Goal: Task Accomplishment & Management: Manage account settings

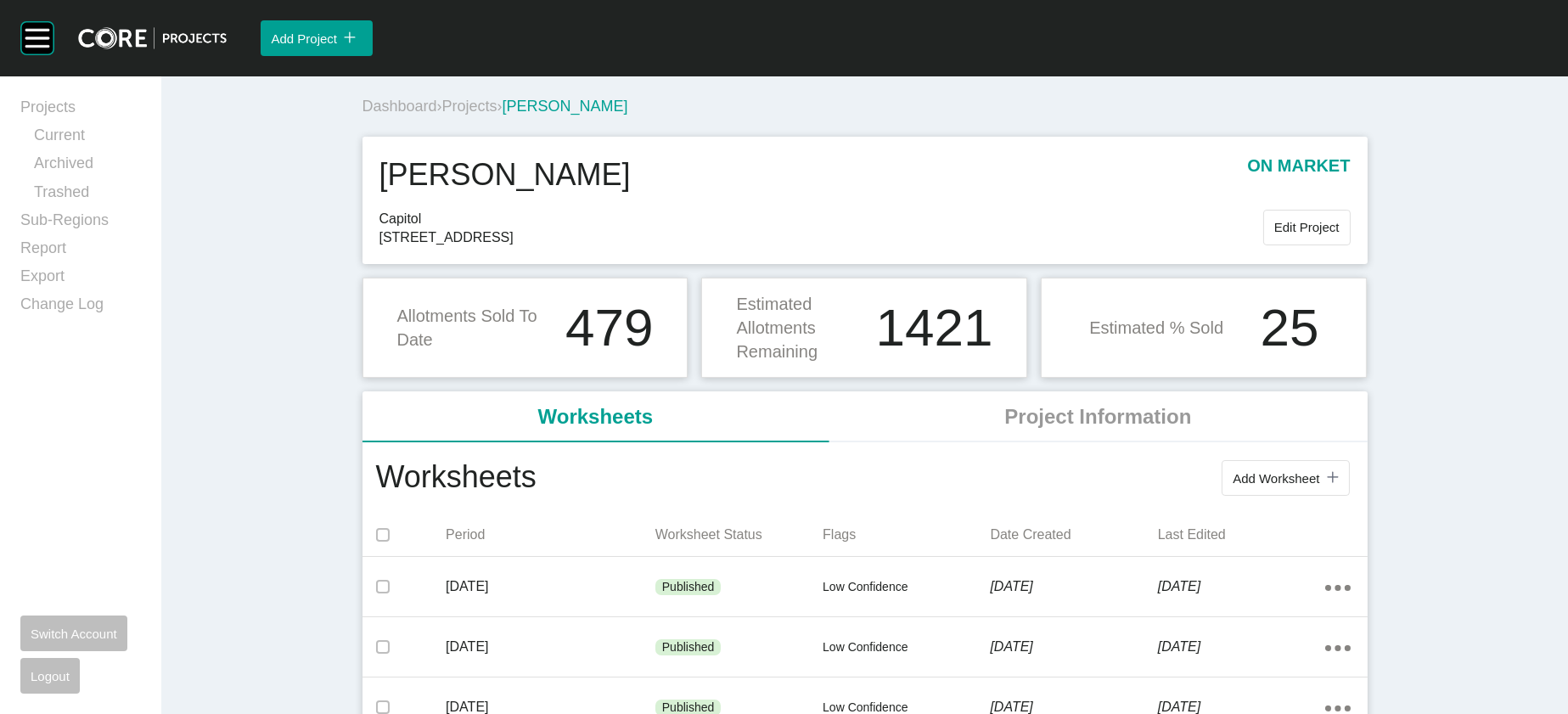
click at [442, 115] on span "Projects" at bounding box center [470, 106] width 55 height 17
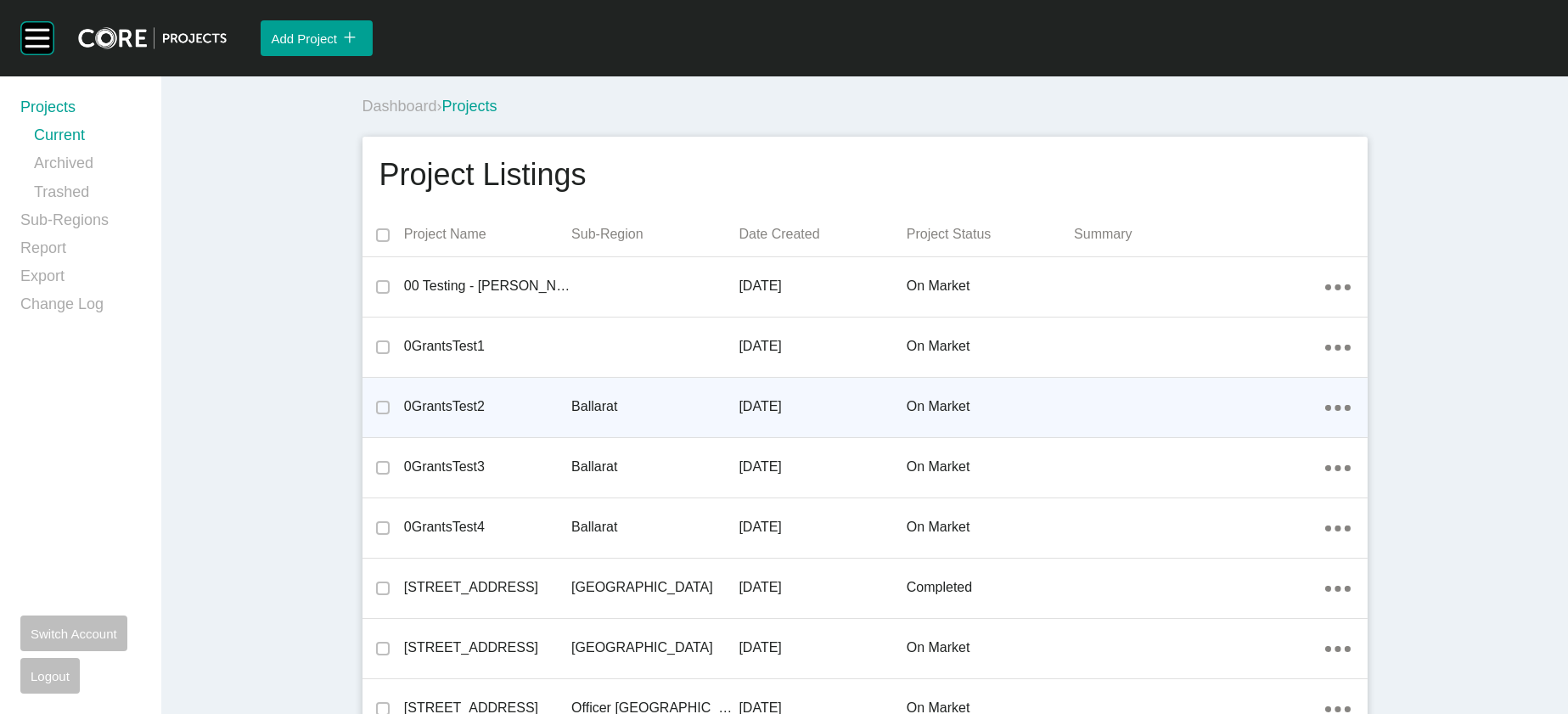
click at [571, 416] on p "Ballarat" at bounding box center [654, 406] width 167 height 19
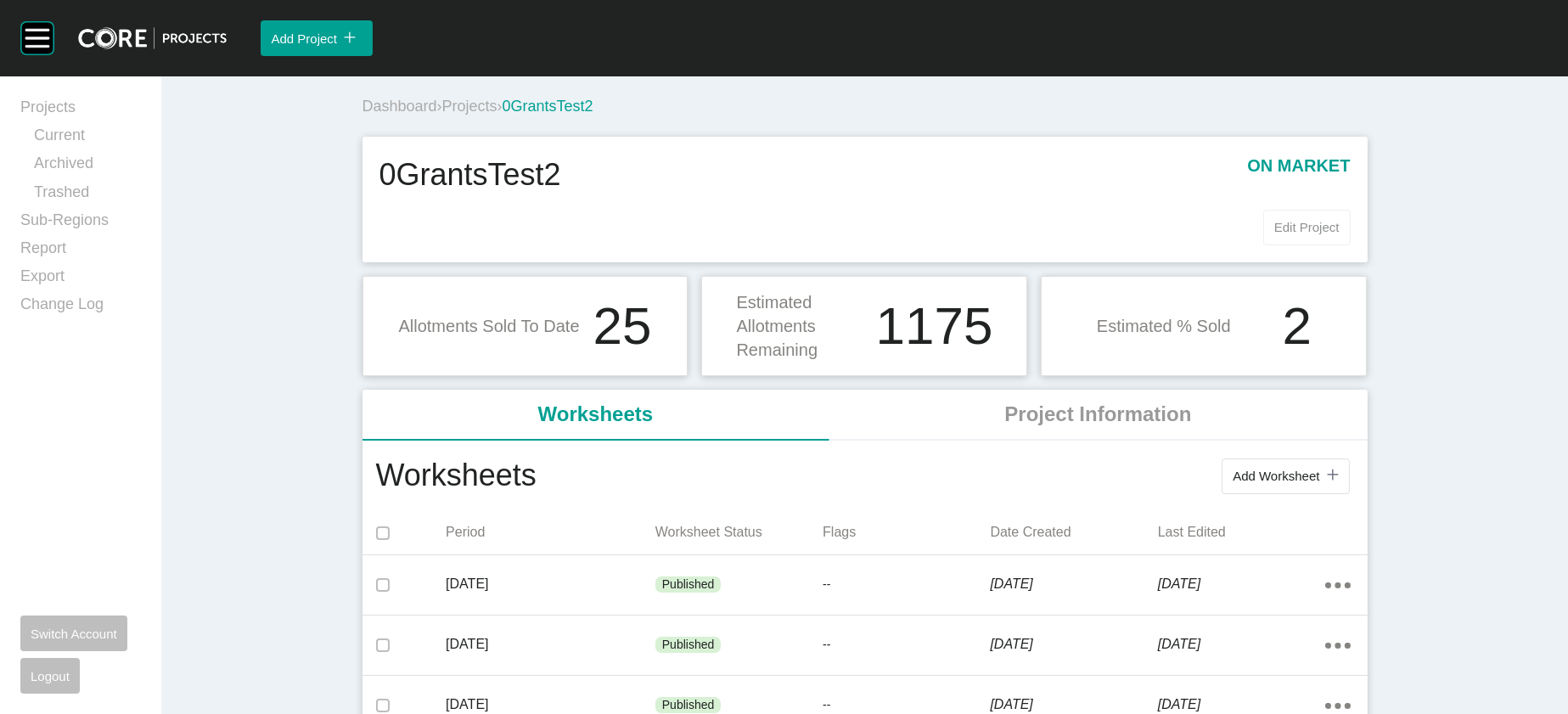
click at [1340, 234] on span "Edit Project" at bounding box center [1307, 227] width 65 height 14
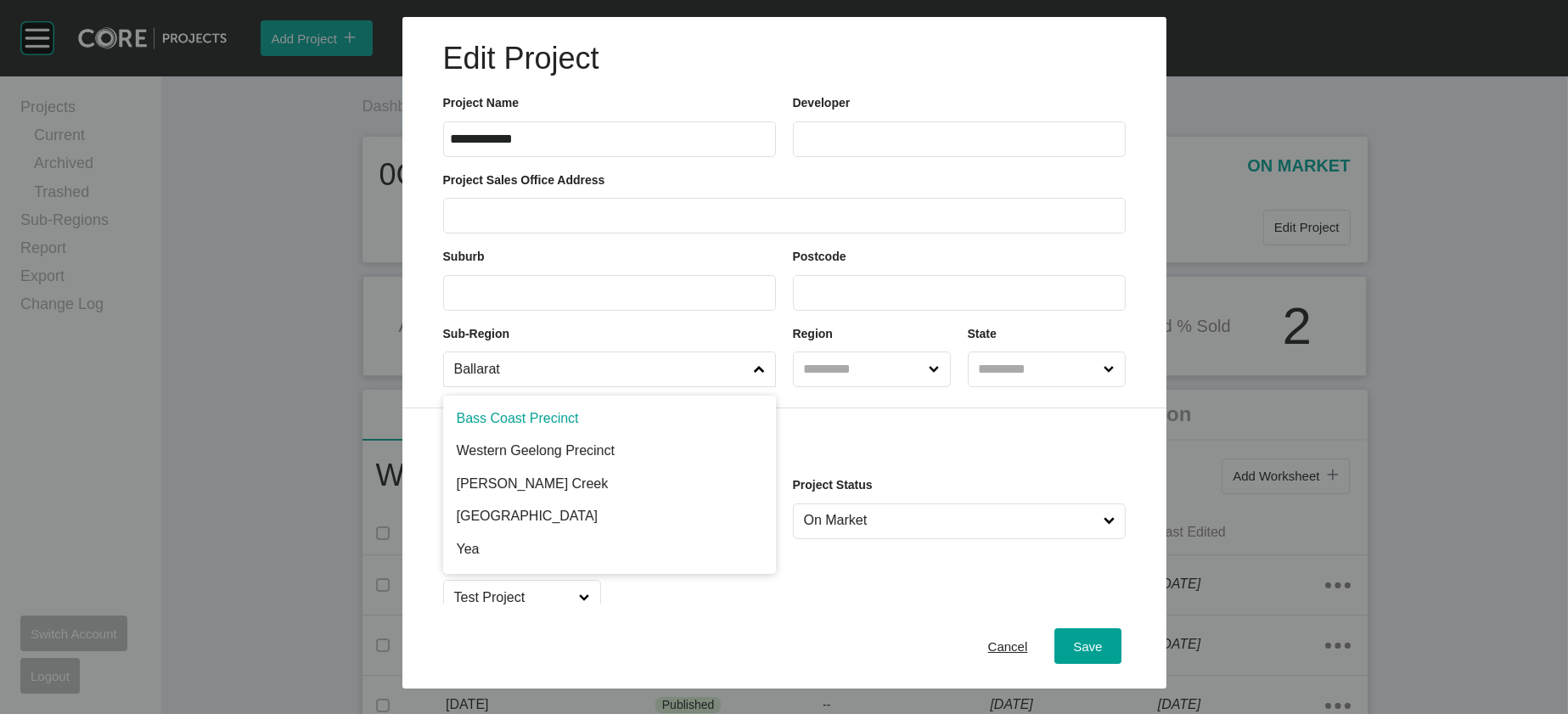
click at [751, 387] on span at bounding box center [760, 370] width 18 height 34
click at [737, 387] on input "Ballarat" at bounding box center [601, 370] width 301 height 34
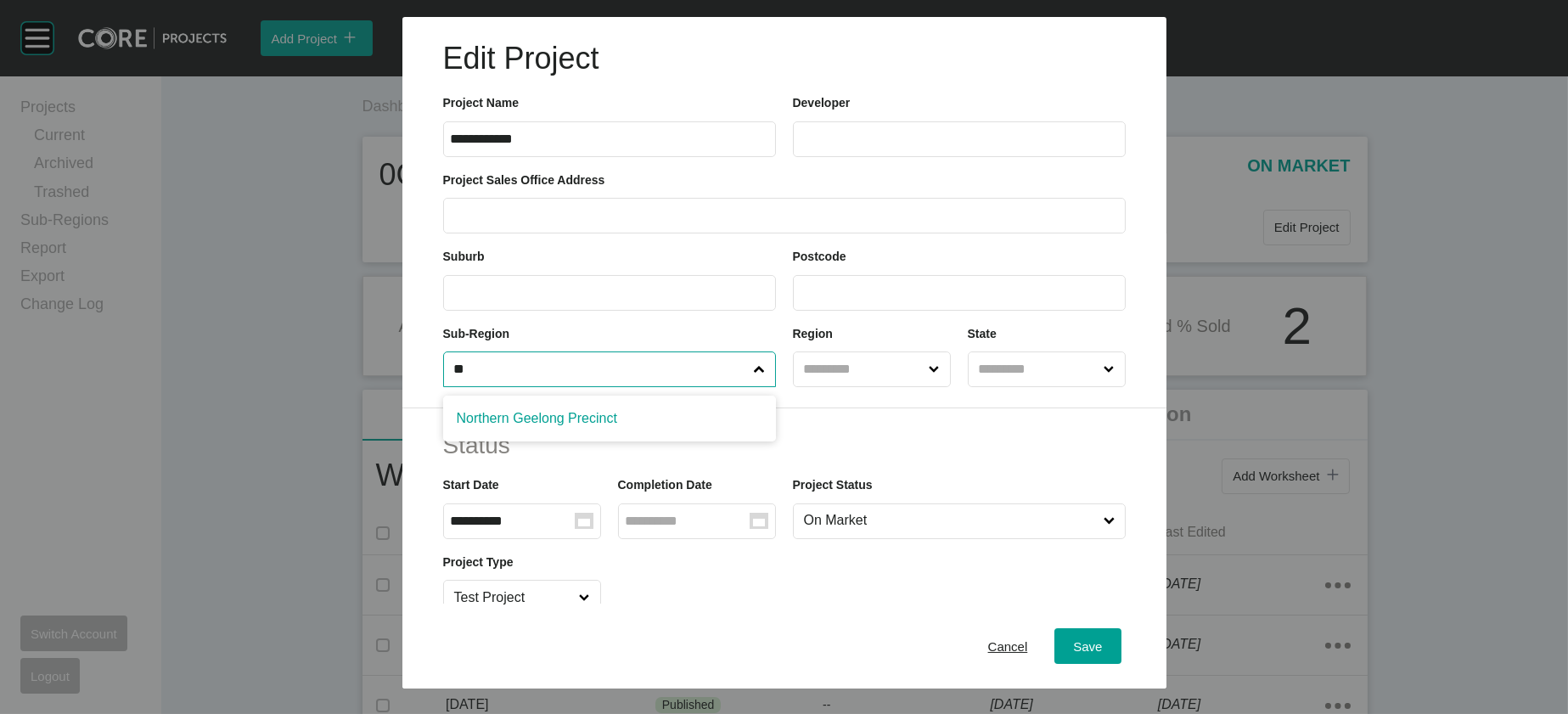
type input "*"
click at [1106, 639] on div "Save" at bounding box center [1087, 646] width 38 height 23
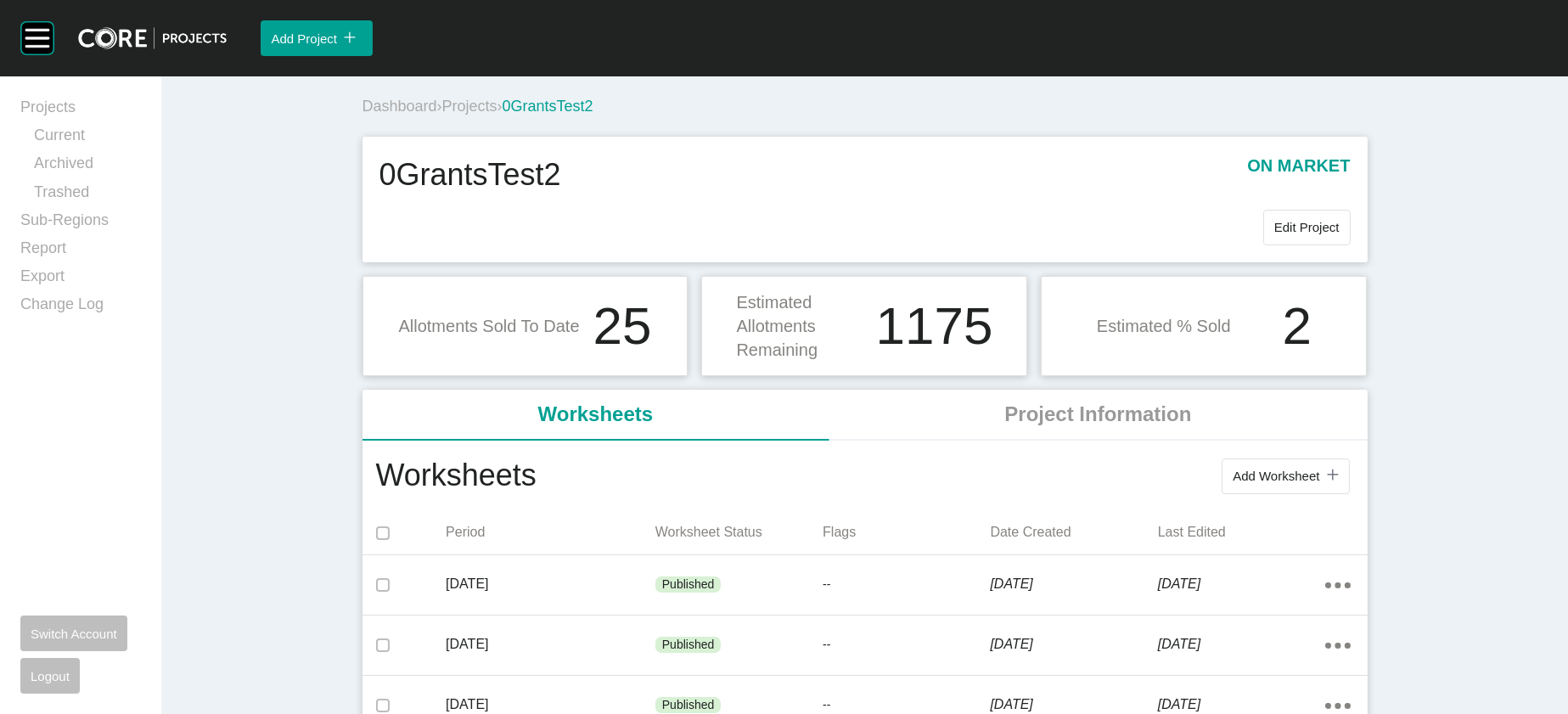
click at [442, 115] on span "Projects" at bounding box center [470, 106] width 55 height 17
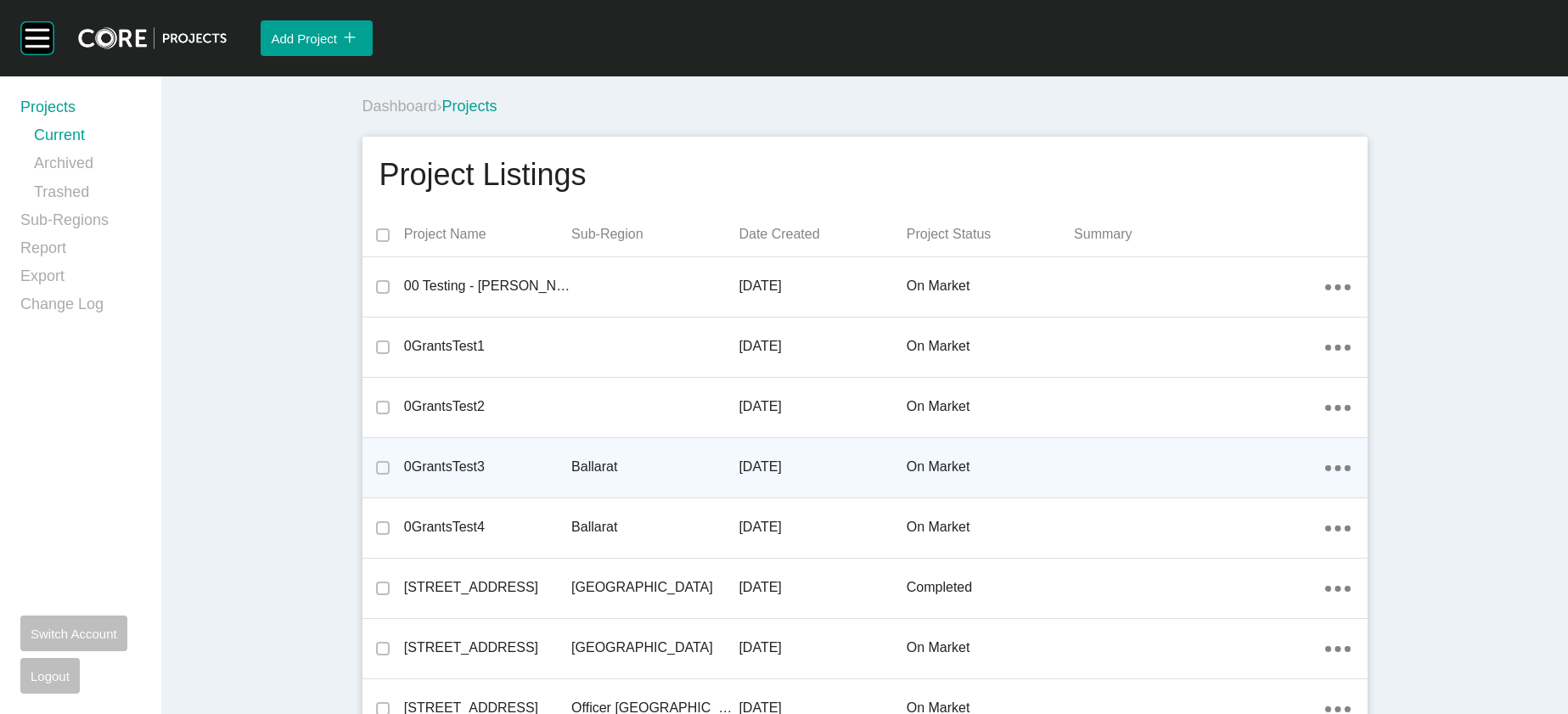
click at [680, 476] on p "Ballarat" at bounding box center [654, 466] width 167 height 19
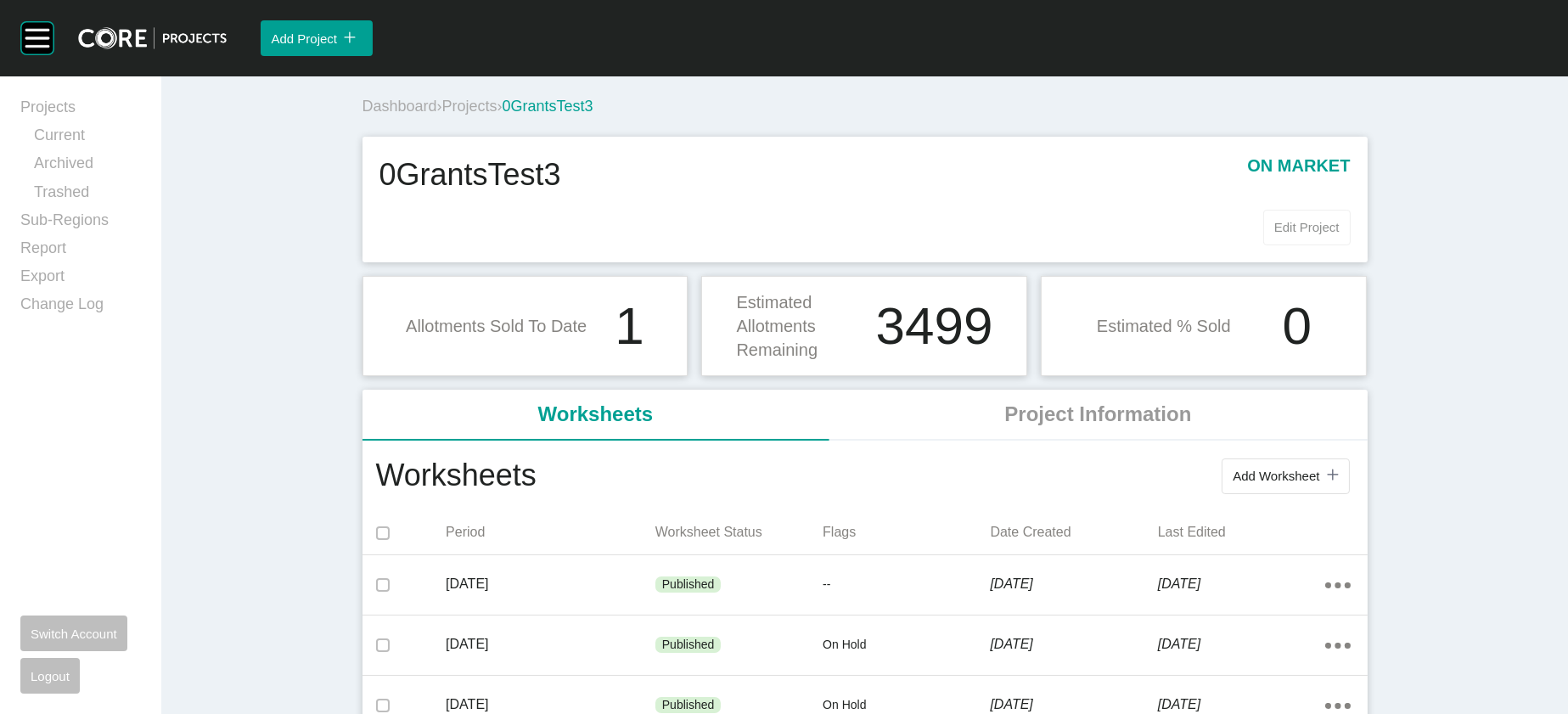
click at [1340, 234] on span "Edit Project" at bounding box center [1307, 227] width 65 height 14
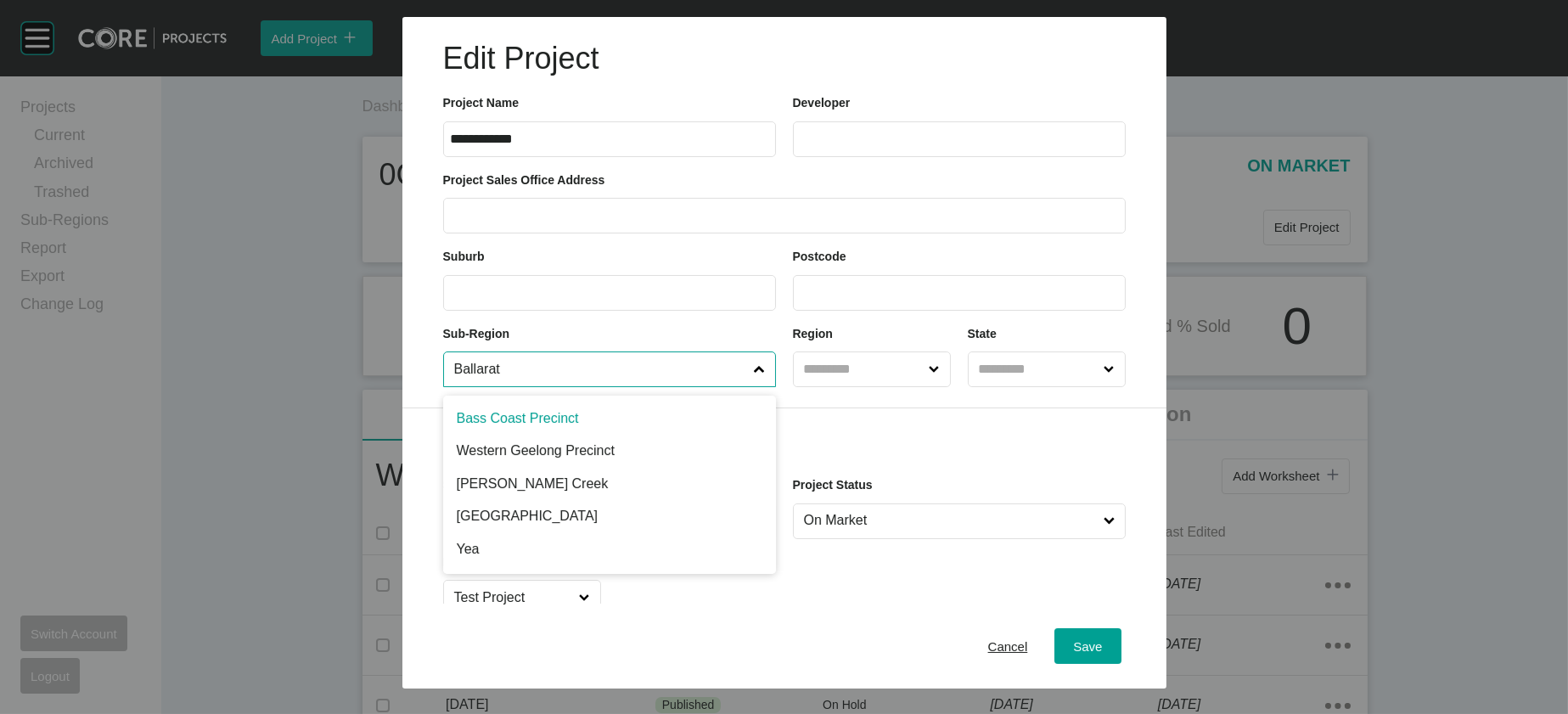
click at [645, 387] on input "Ballarat" at bounding box center [601, 370] width 301 height 34
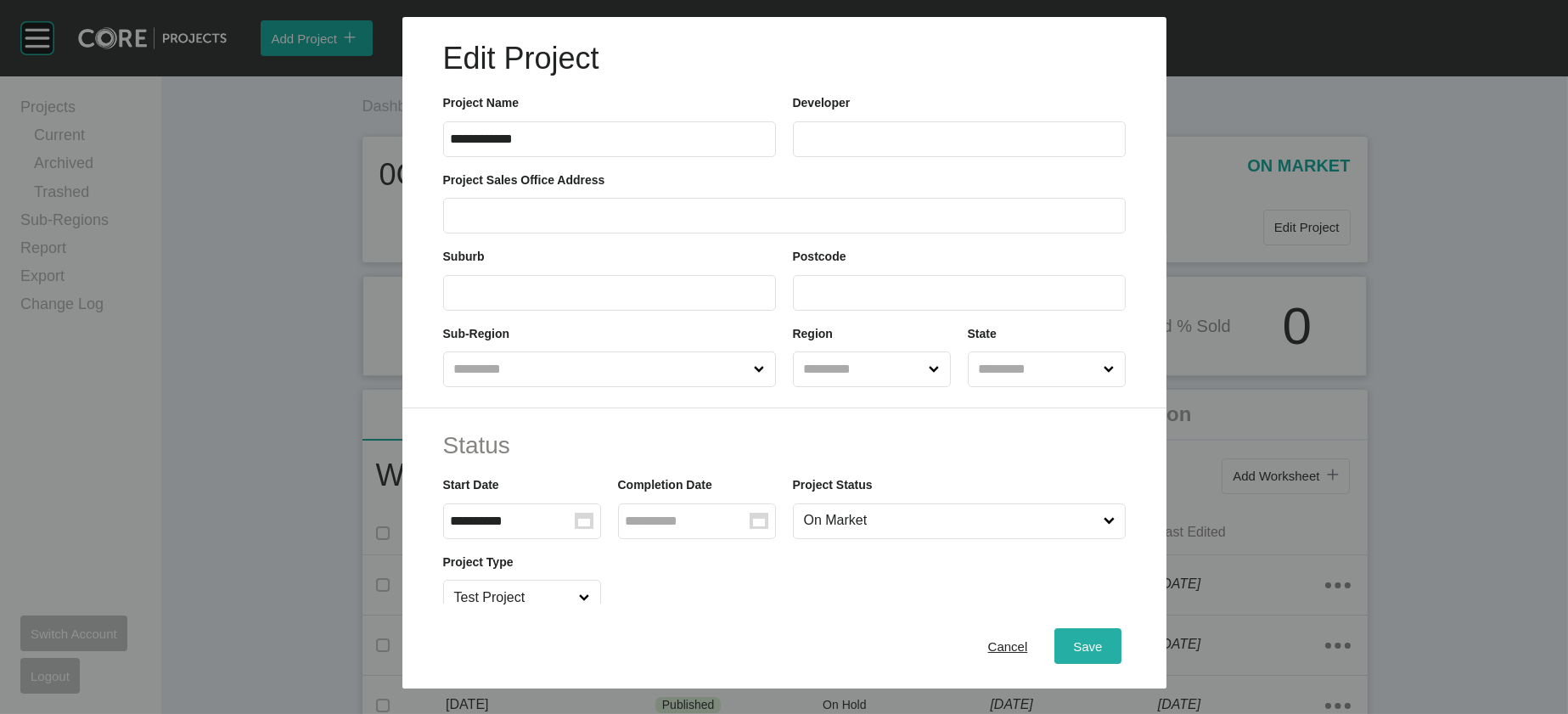
click at [1102, 638] on span "Save" at bounding box center [1087, 645] width 29 height 14
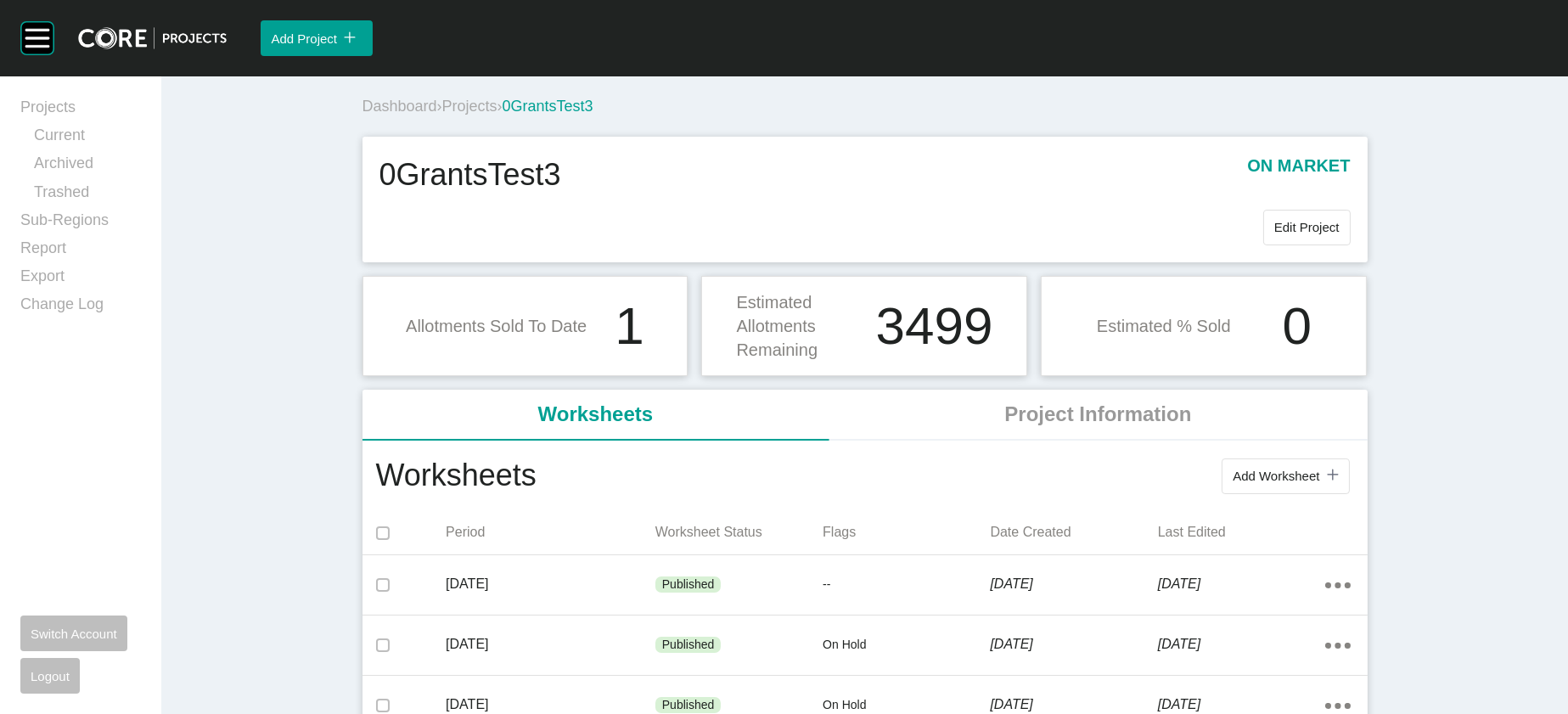
click at [442, 115] on span "Projects" at bounding box center [470, 106] width 55 height 17
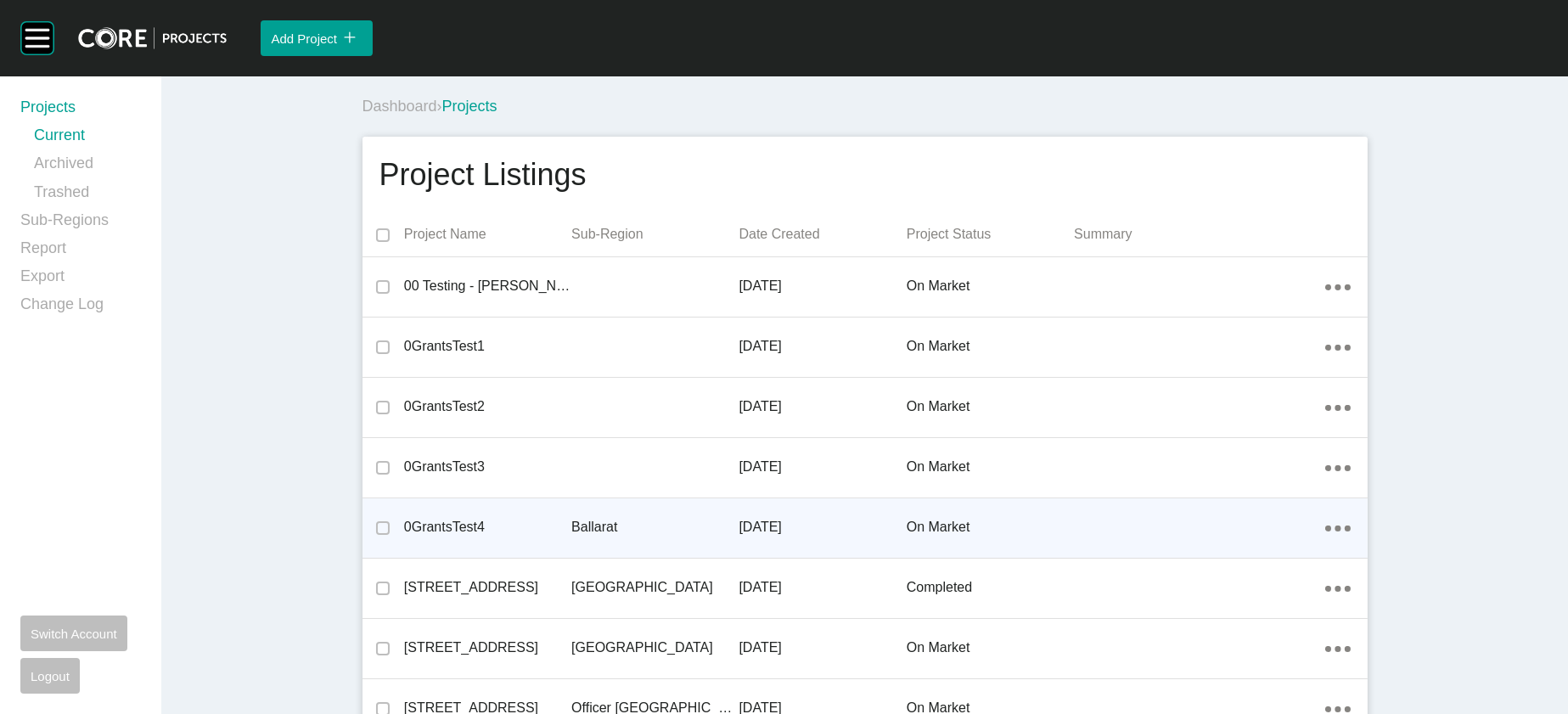
click at [632, 554] on div "Ballarat" at bounding box center [654, 527] width 167 height 53
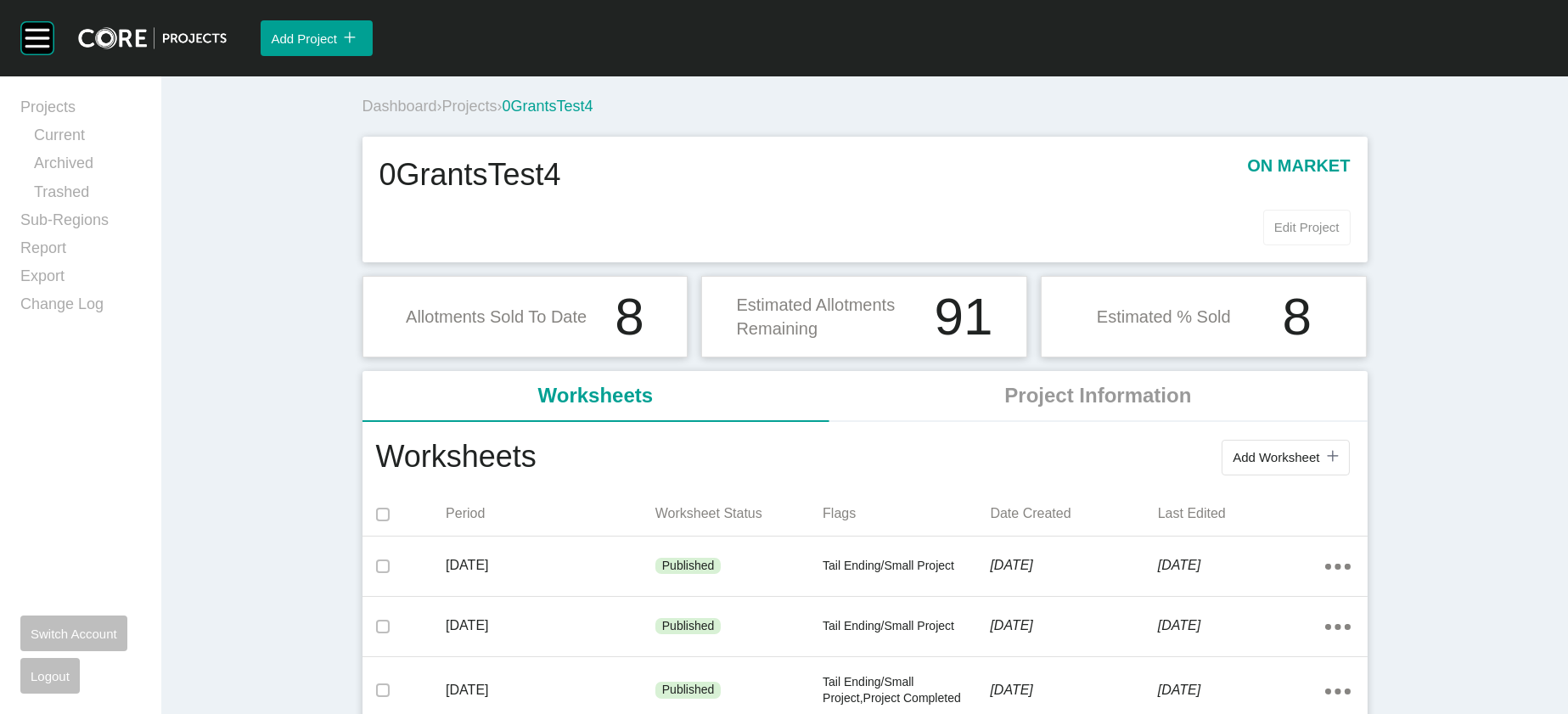
click at [1351, 245] on button "Edit Project" at bounding box center [1308, 227] width 88 height 36
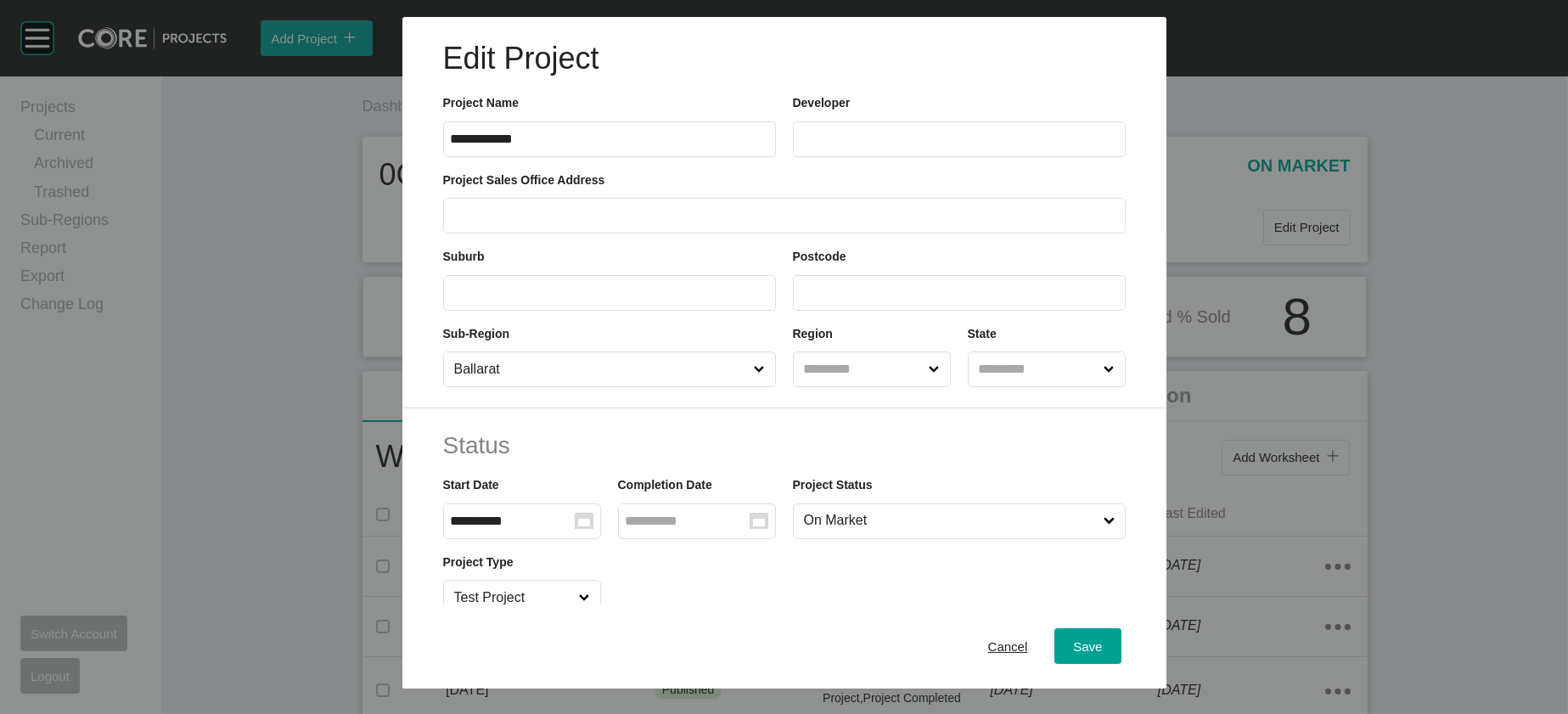
click at [650, 387] on input "Ballarat" at bounding box center [601, 370] width 301 height 34
click at [1121, 646] on button "Save" at bounding box center [1087, 646] width 66 height 36
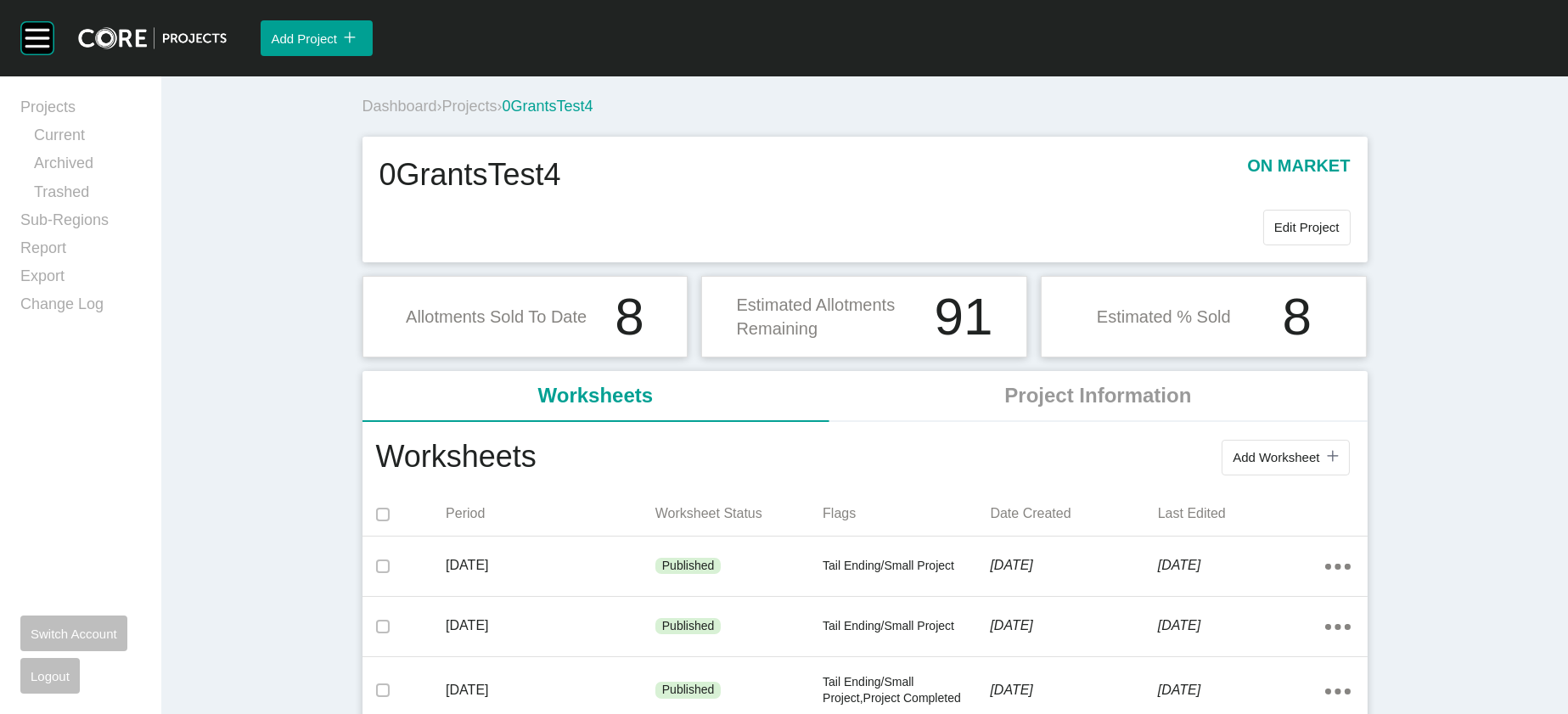
click at [442, 115] on span "Projects" at bounding box center [470, 106] width 55 height 17
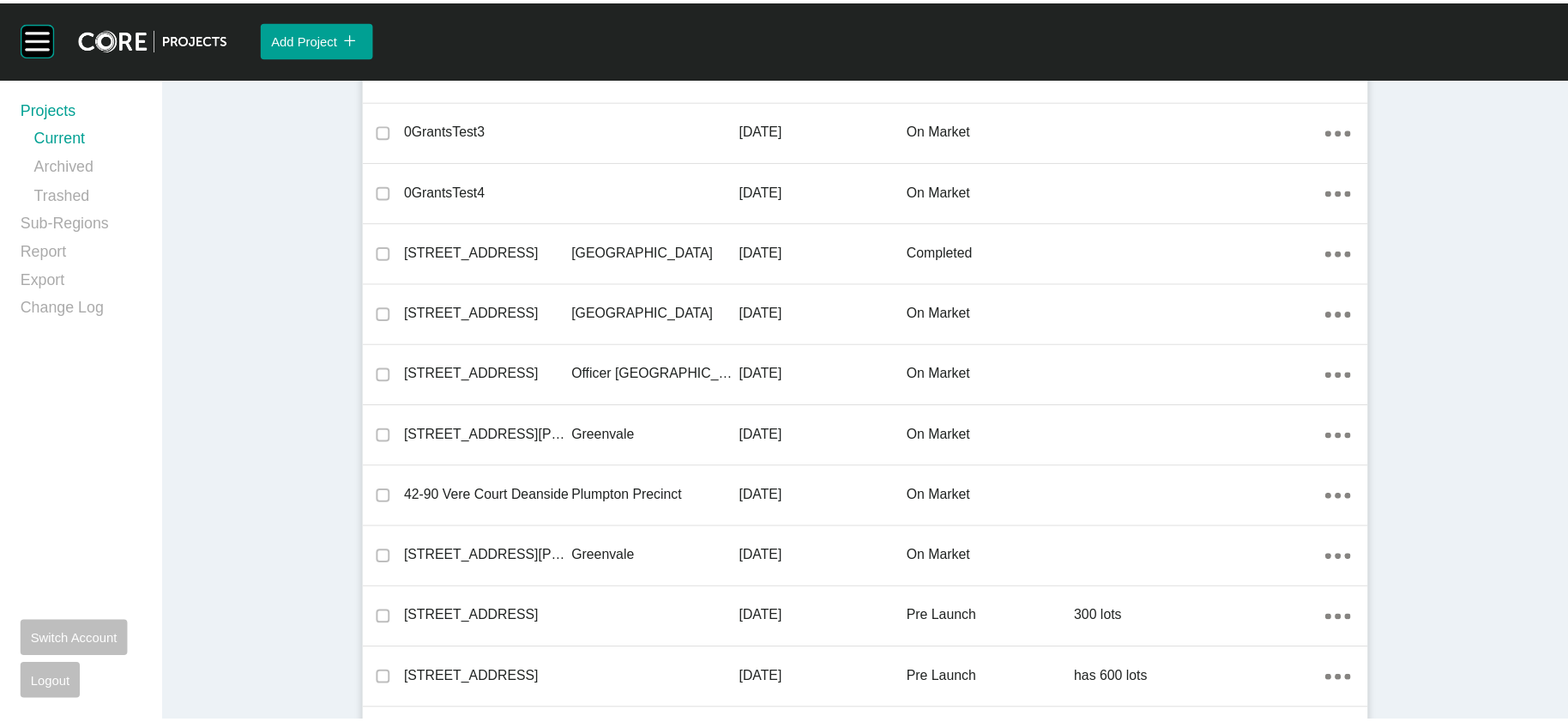
scroll to position [406, 0]
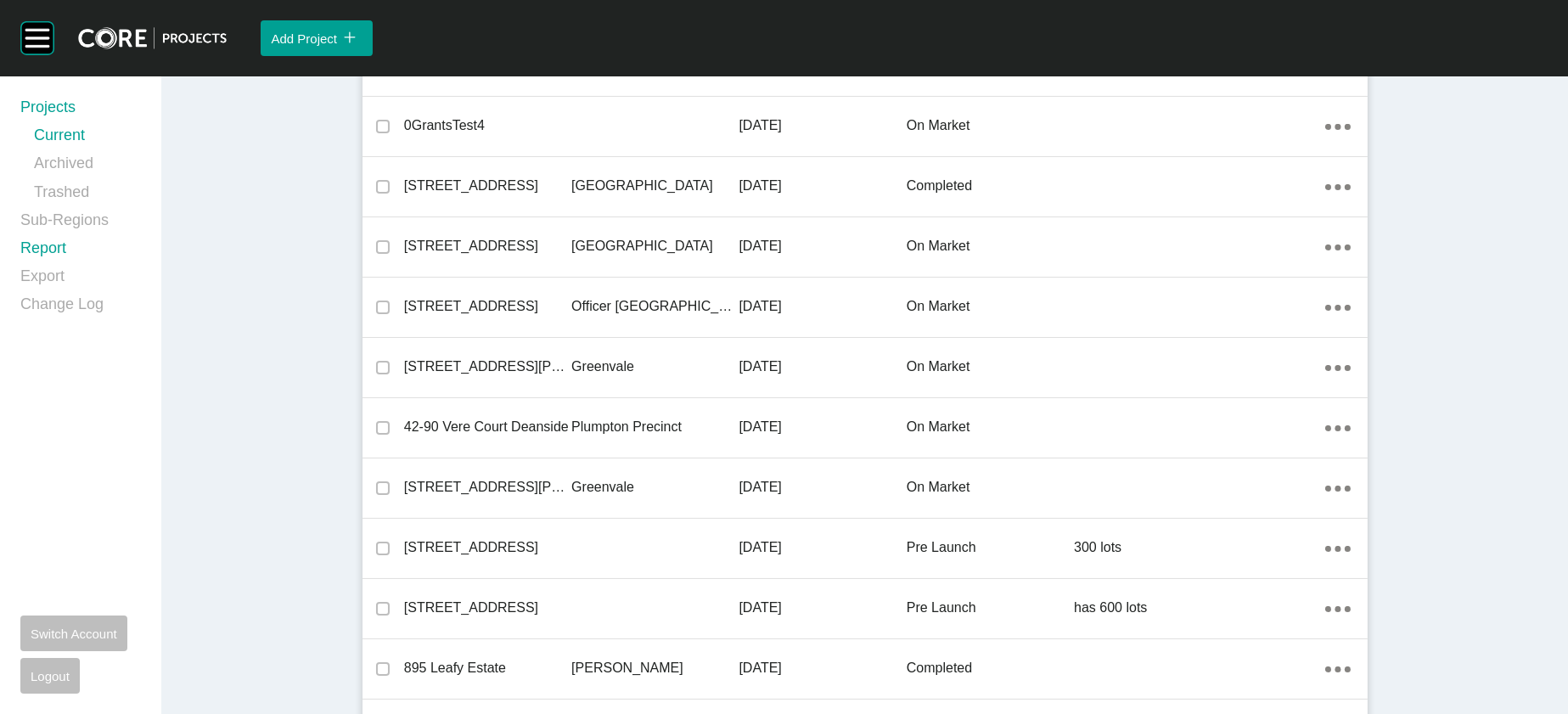
click at [55, 266] on link "Report" at bounding box center [81, 251] width 121 height 28
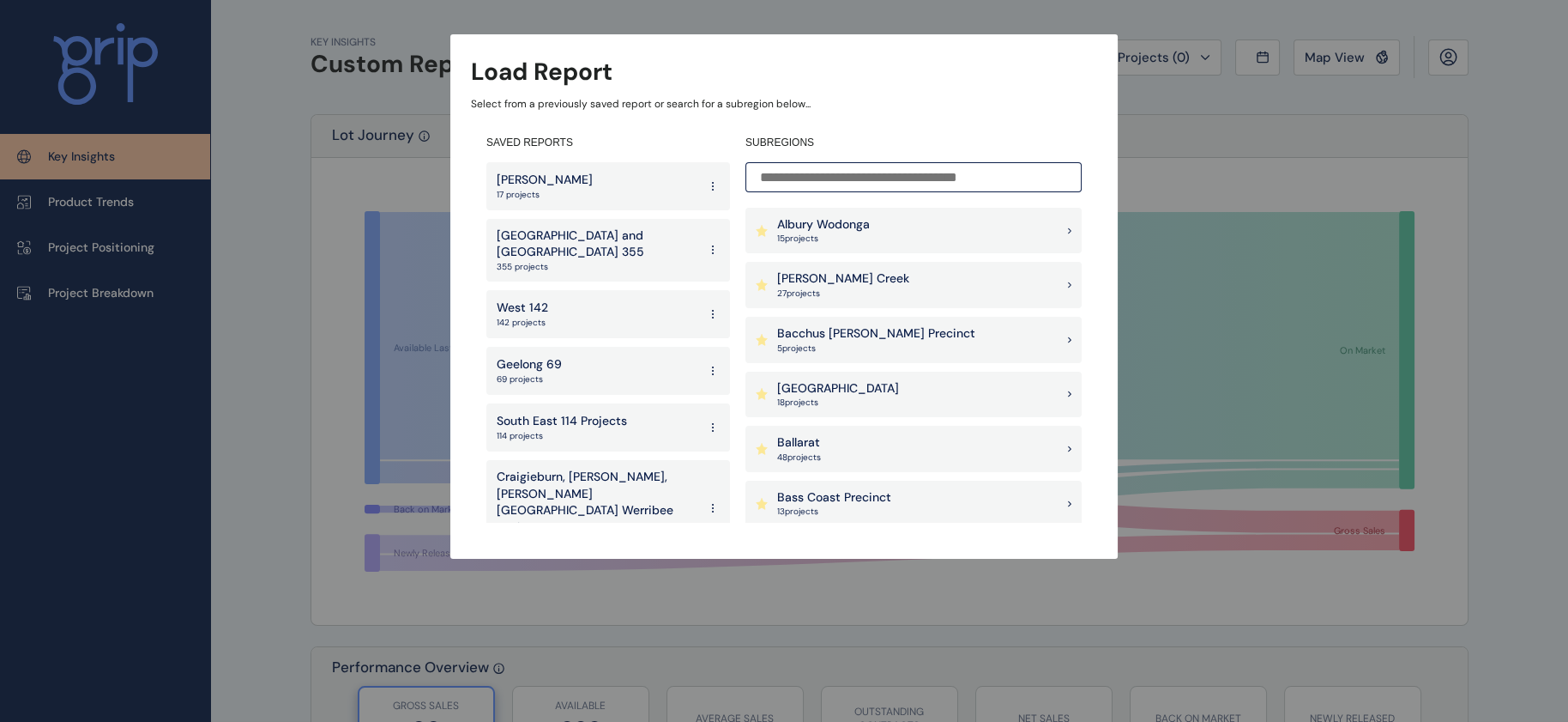
click at [803, 180] on input at bounding box center [913, 176] width 336 height 30
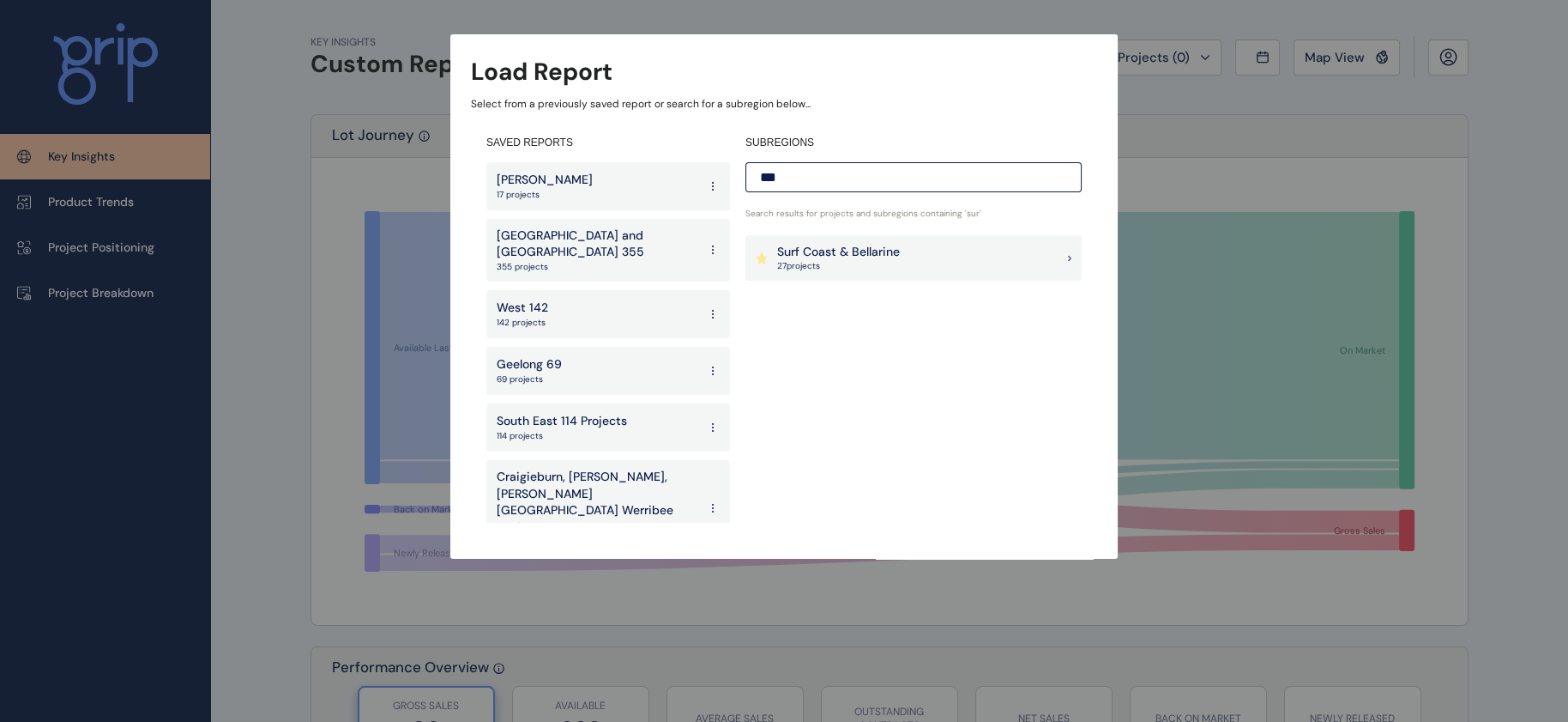
type input "***"
click at [784, 269] on p "27 project s" at bounding box center [838, 265] width 123 height 12
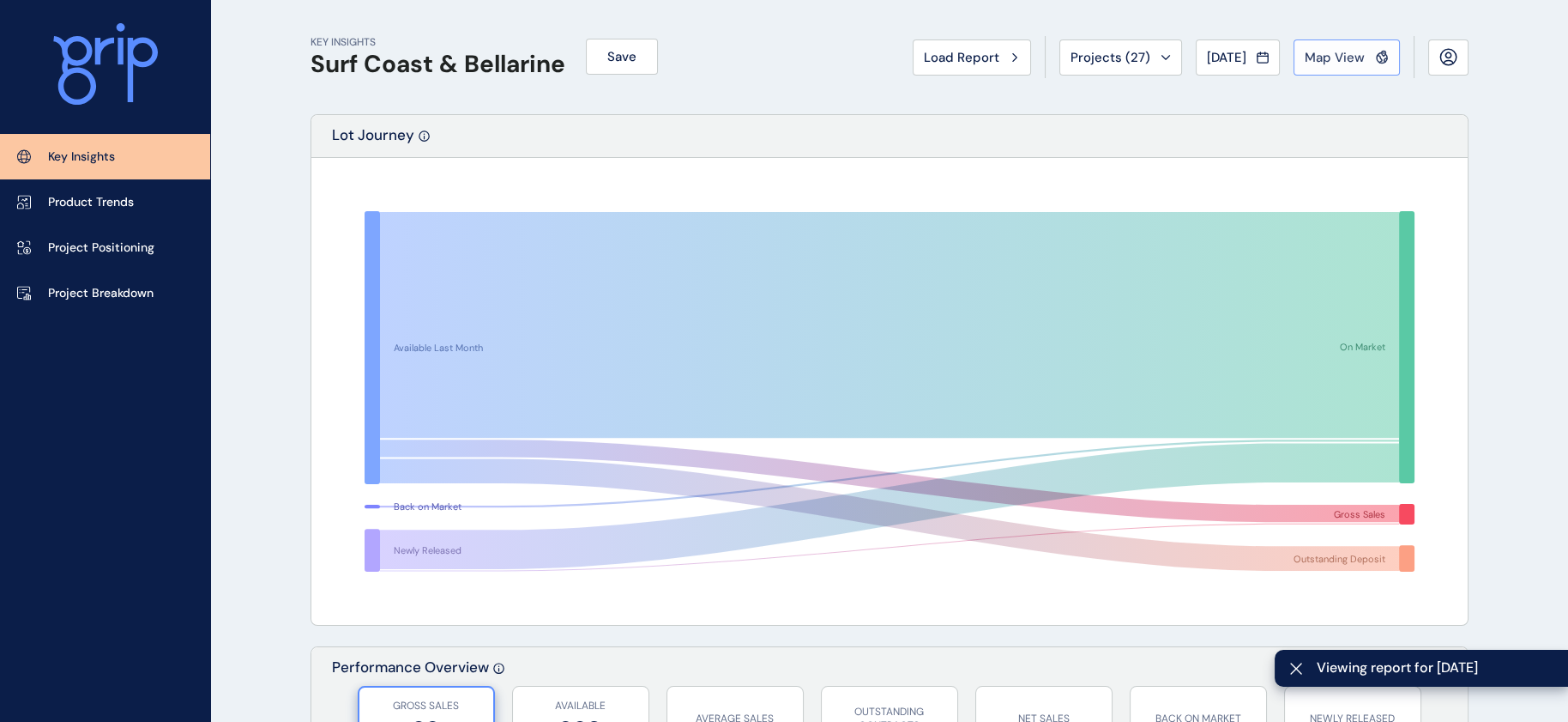
click at [1306, 62] on span "Map View" at bounding box center [1335, 57] width 60 height 17
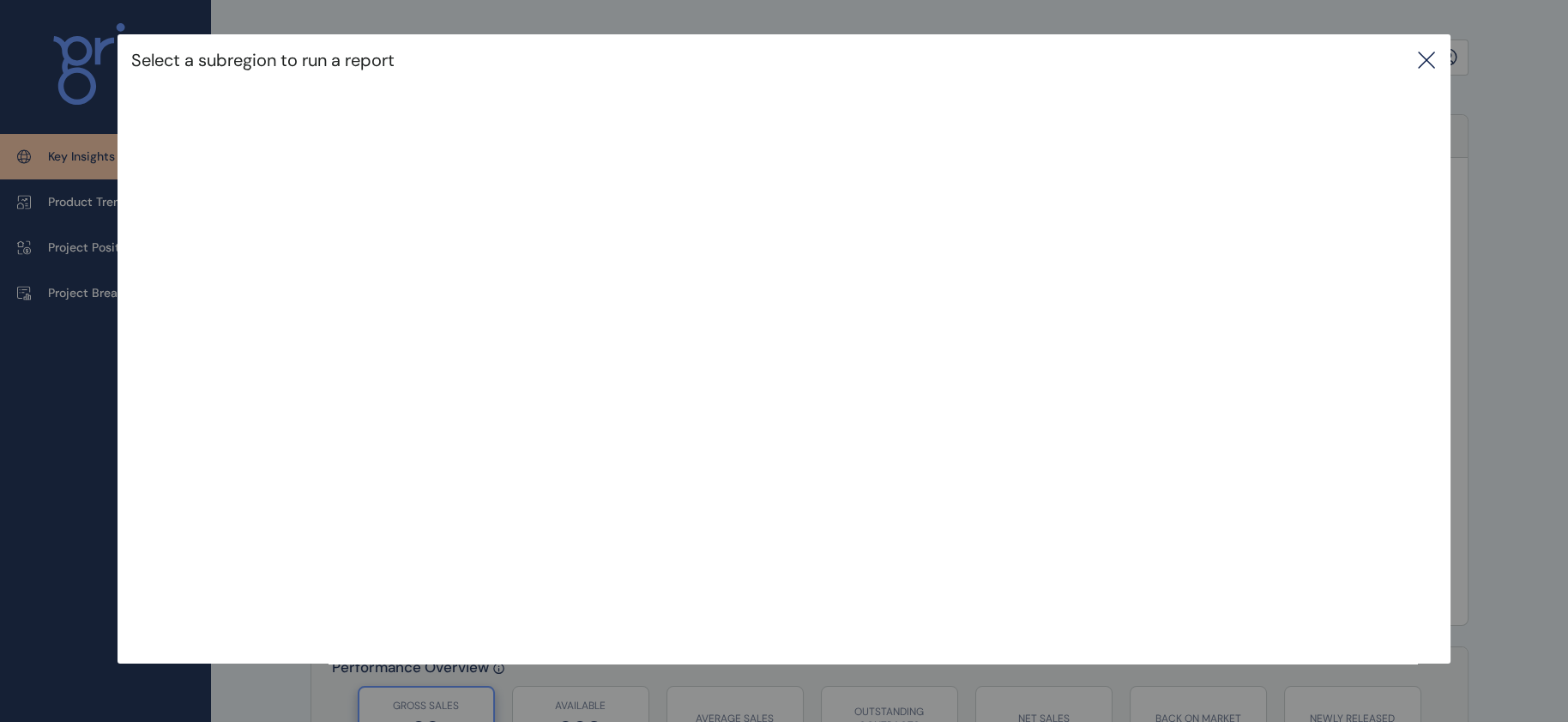
click at [1424, 59] on icon at bounding box center [1426, 60] width 21 height 21
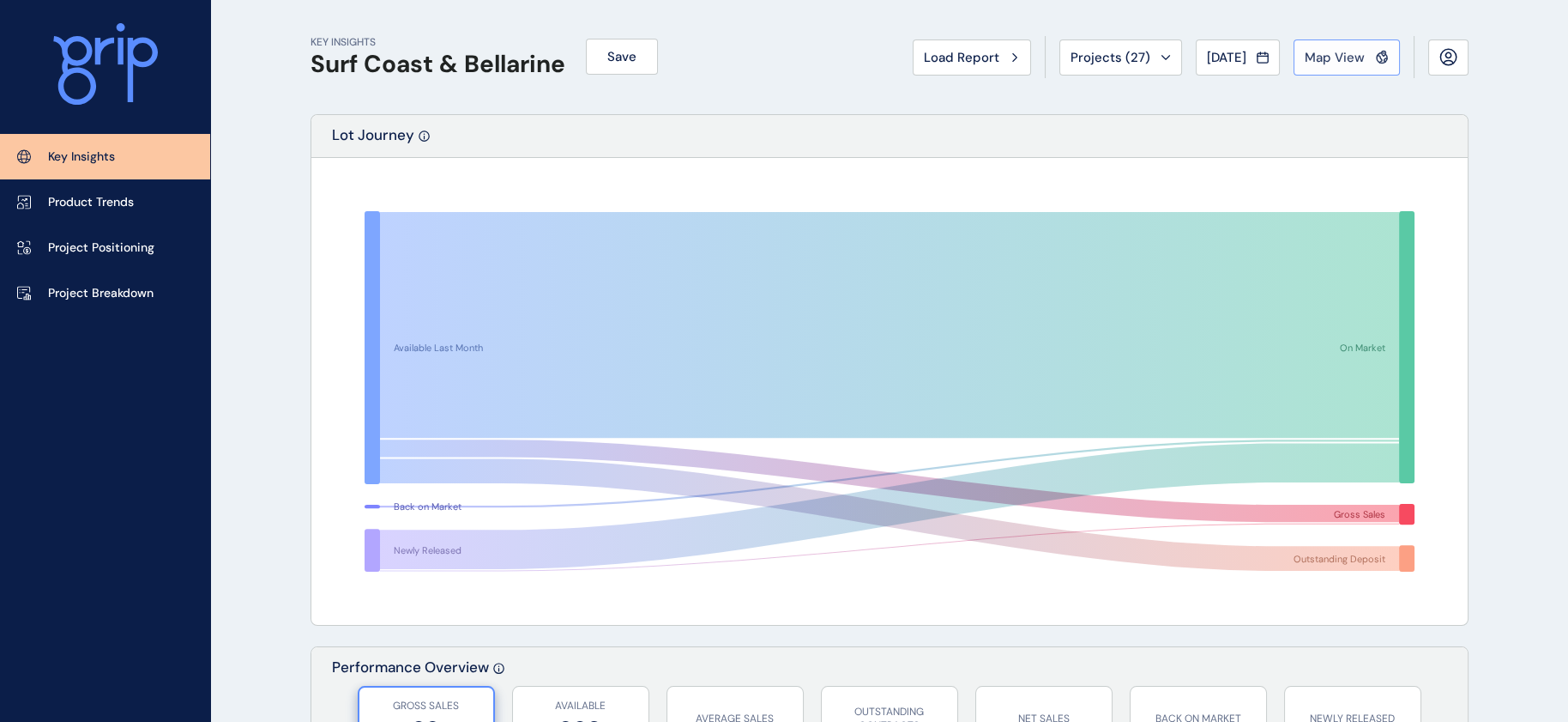
click at [1305, 57] on span "Map View" at bounding box center [1335, 57] width 60 height 17
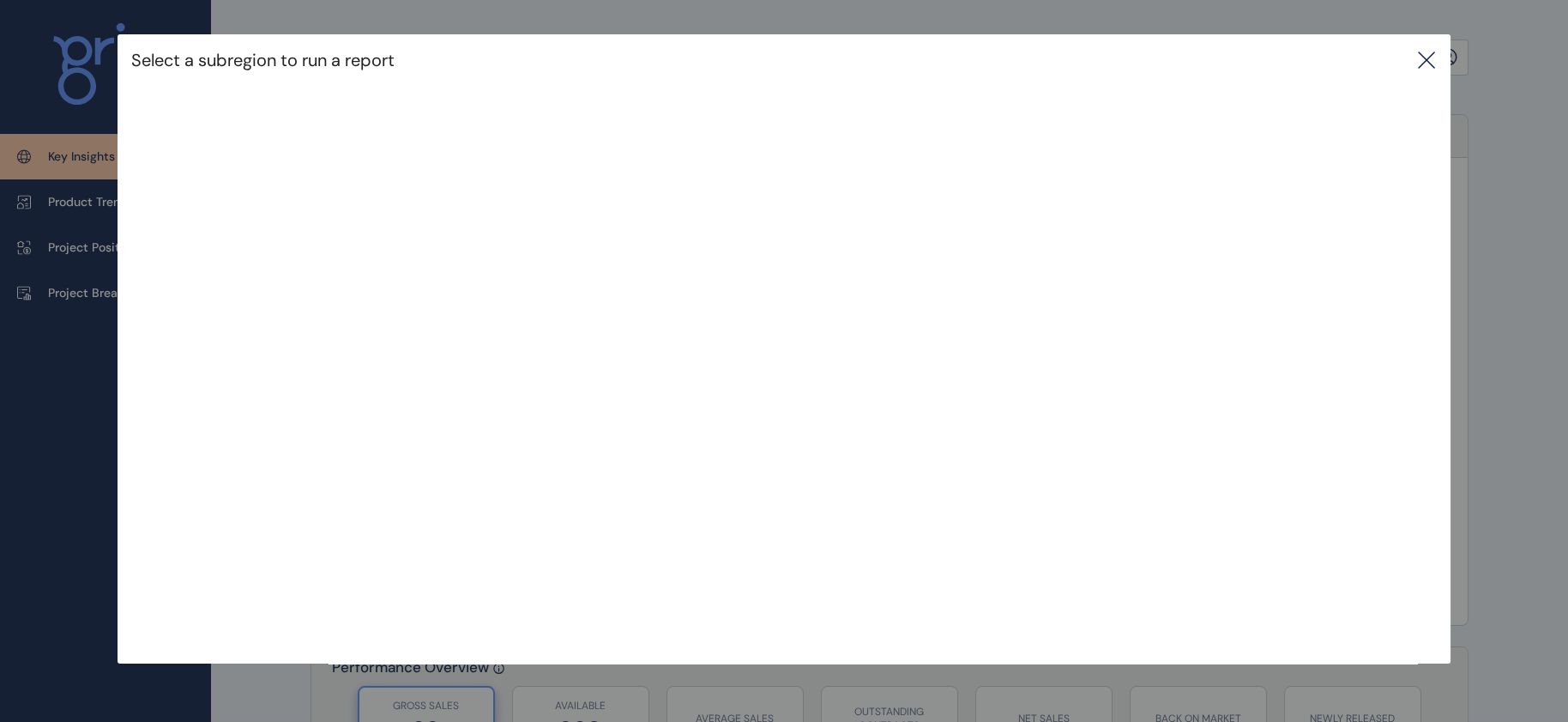
click at [1427, 63] on icon at bounding box center [1426, 60] width 21 height 21
